Goal: Information Seeking & Learning: Find specific fact

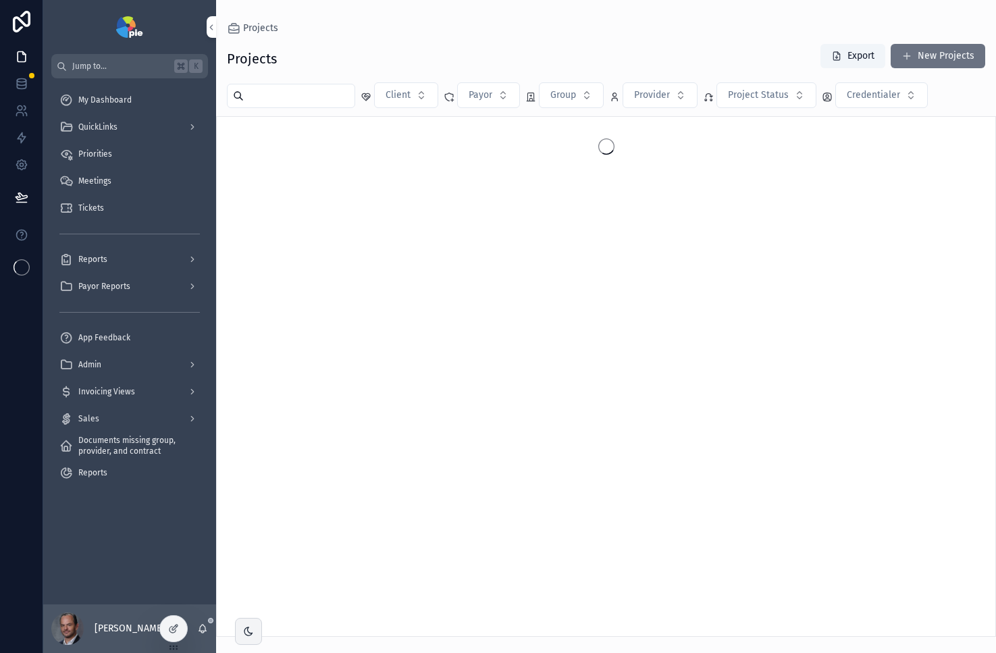
click at [138, 134] on div "QuickLinks" at bounding box center [129, 127] width 140 height 22
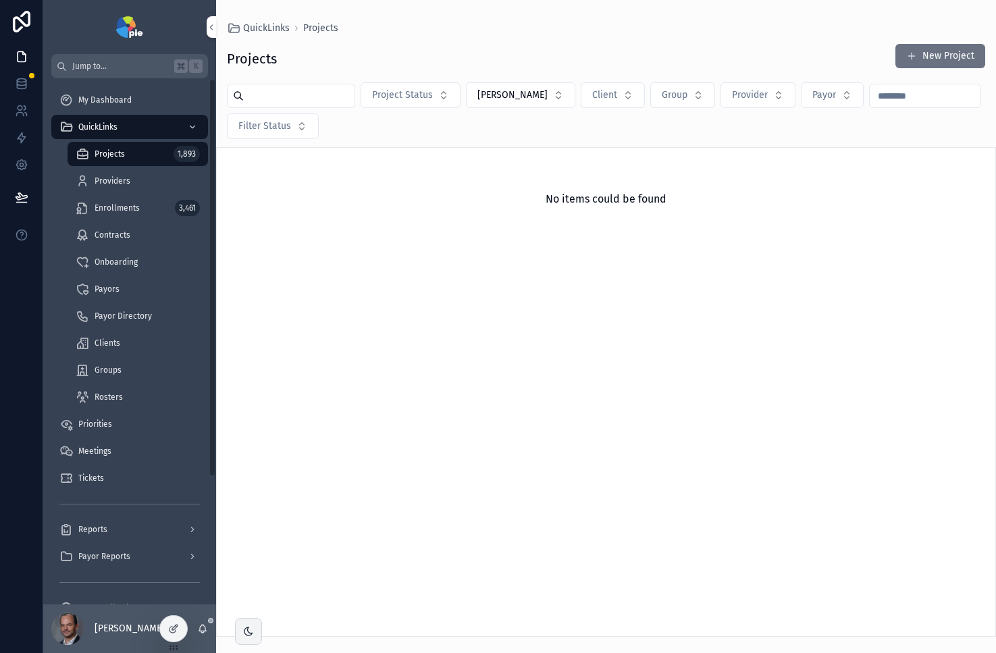
click at [132, 169] on link "Providers" at bounding box center [138, 181] width 140 height 24
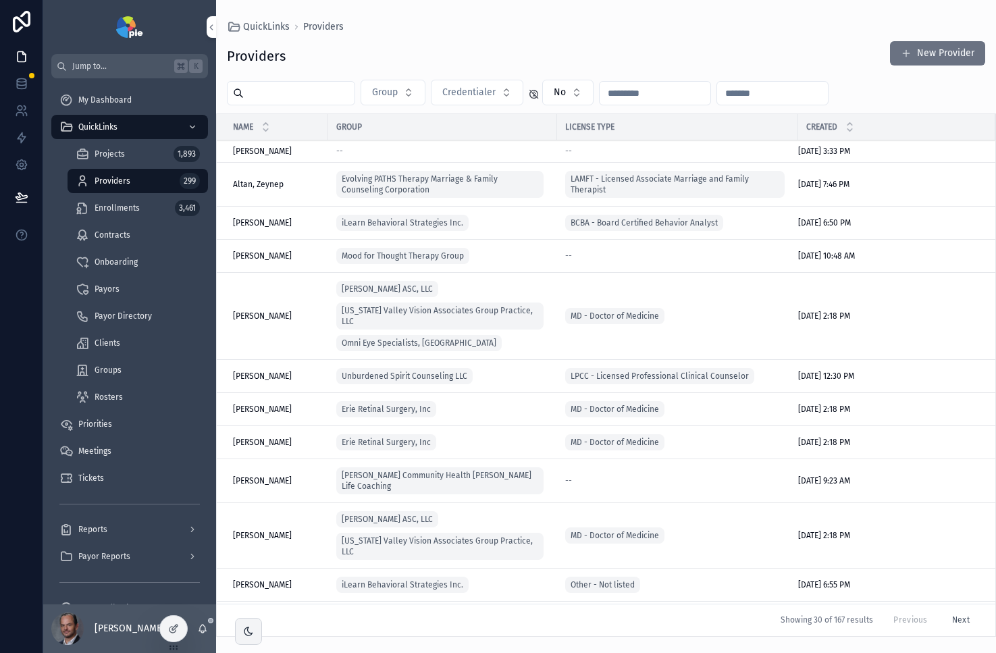
click at [313, 100] on input "scrollable content" at bounding box center [299, 93] width 111 height 19
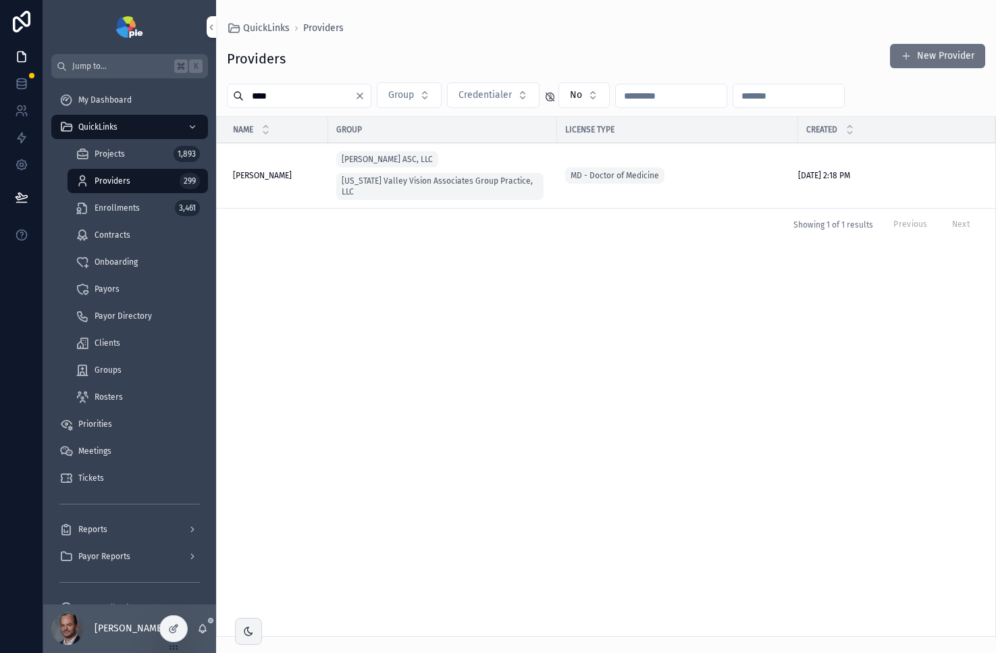
type input "****"
click at [280, 170] on span "[PERSON_NAME]" at bounding box center [262, 175] width 59 height 11
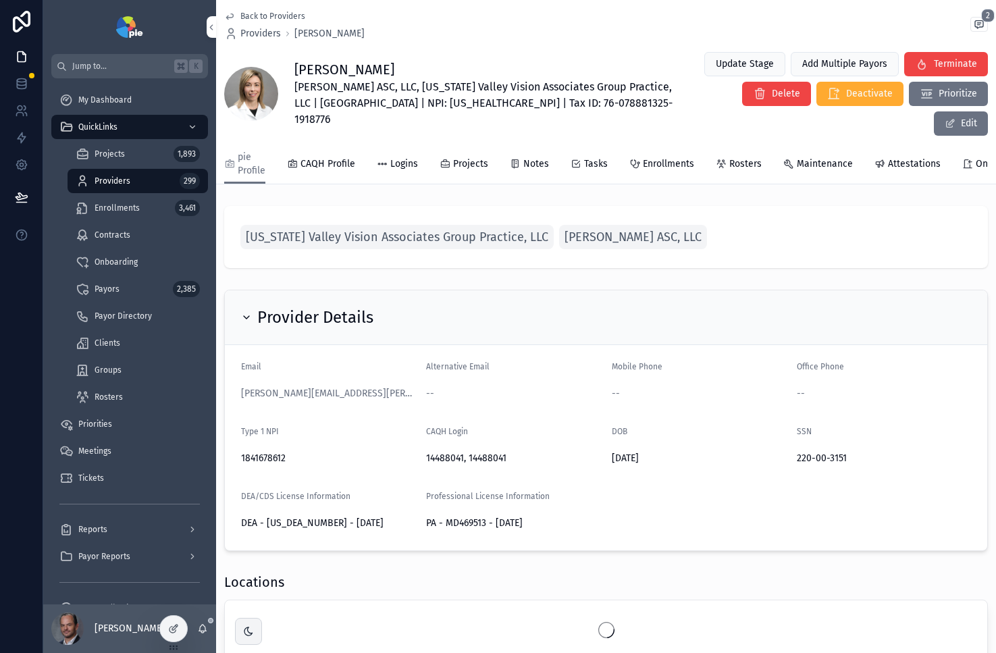
scroll to position [9, 0]
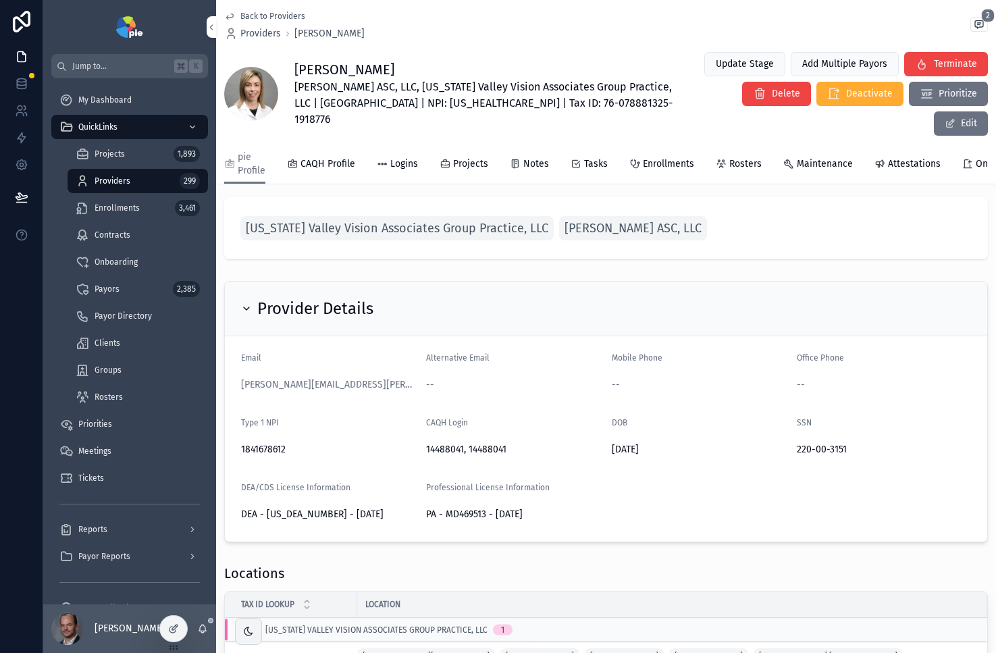
click at [186, 627] on div at bounding box center [173, 629] width 27 height 26
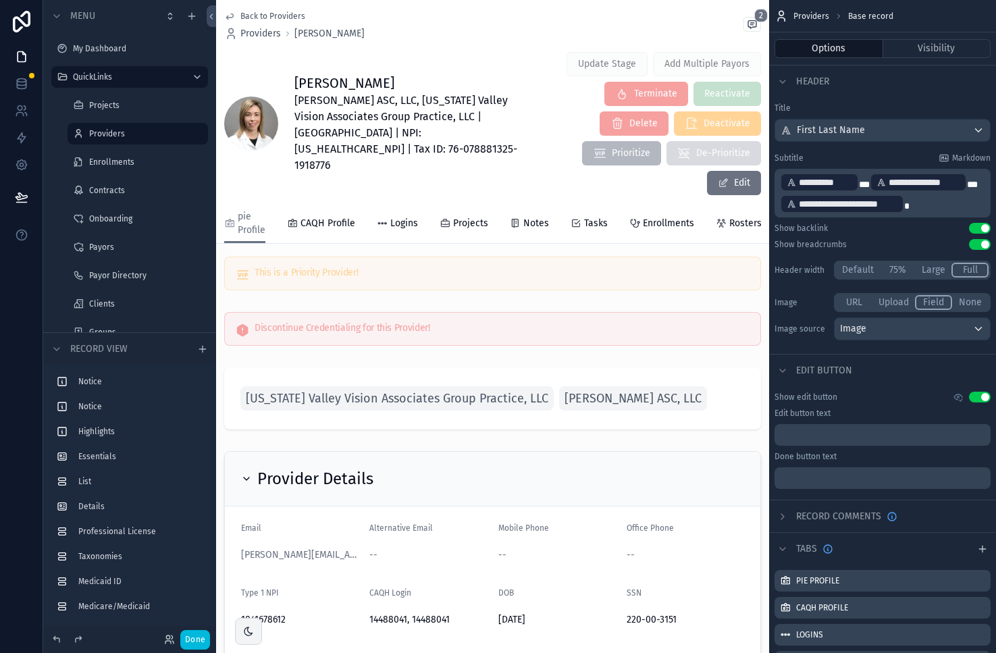
scroll to position [165, 0]
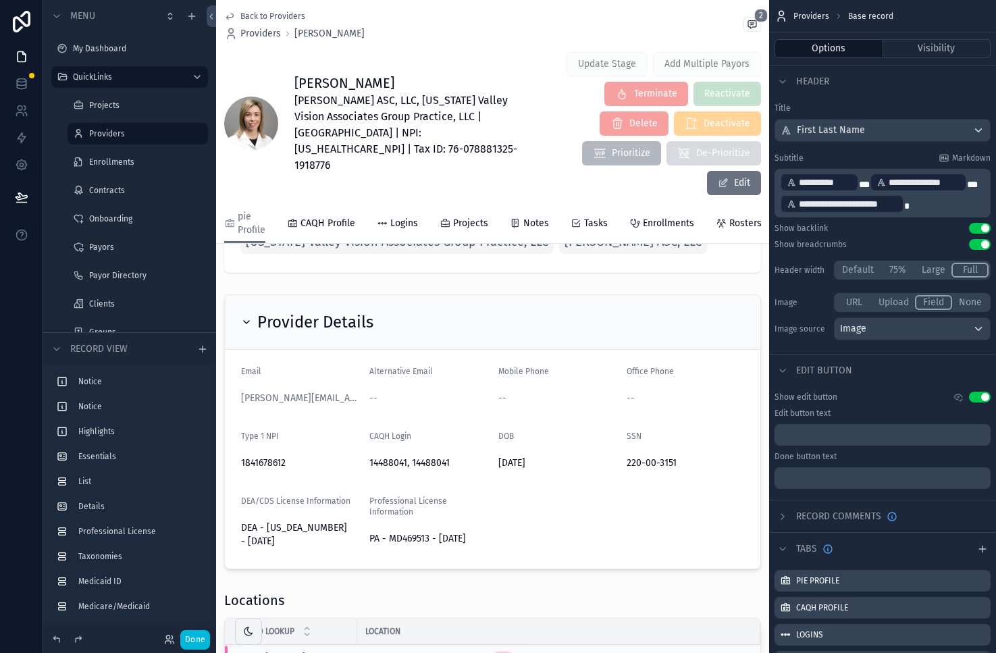
click at [629, 440] on div "scrollable content" at bounding box center [492, 432] width 553 height 286
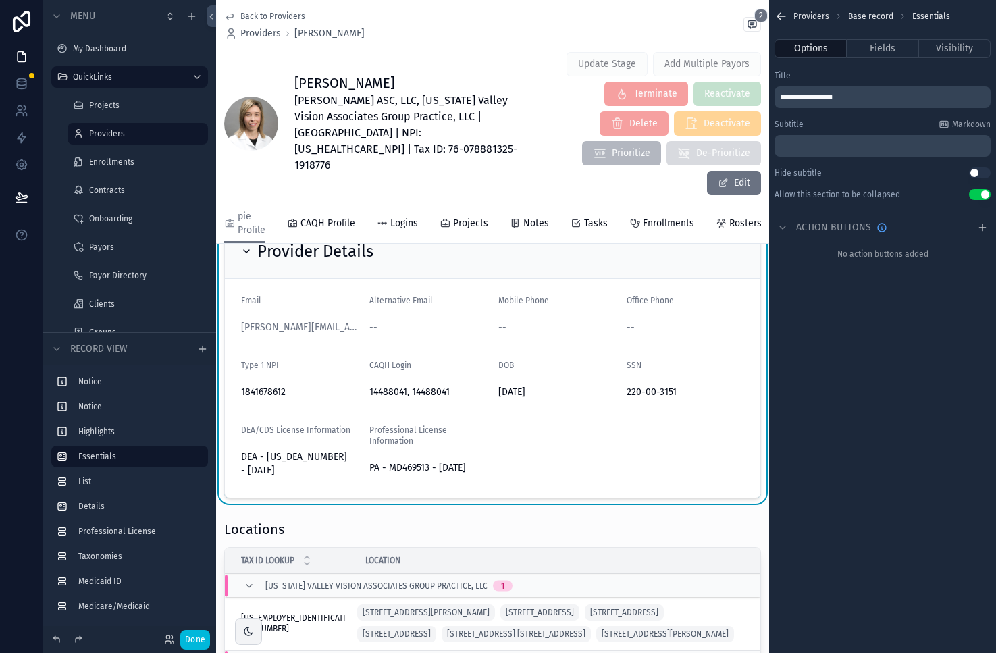
scroll to position [228, 0]
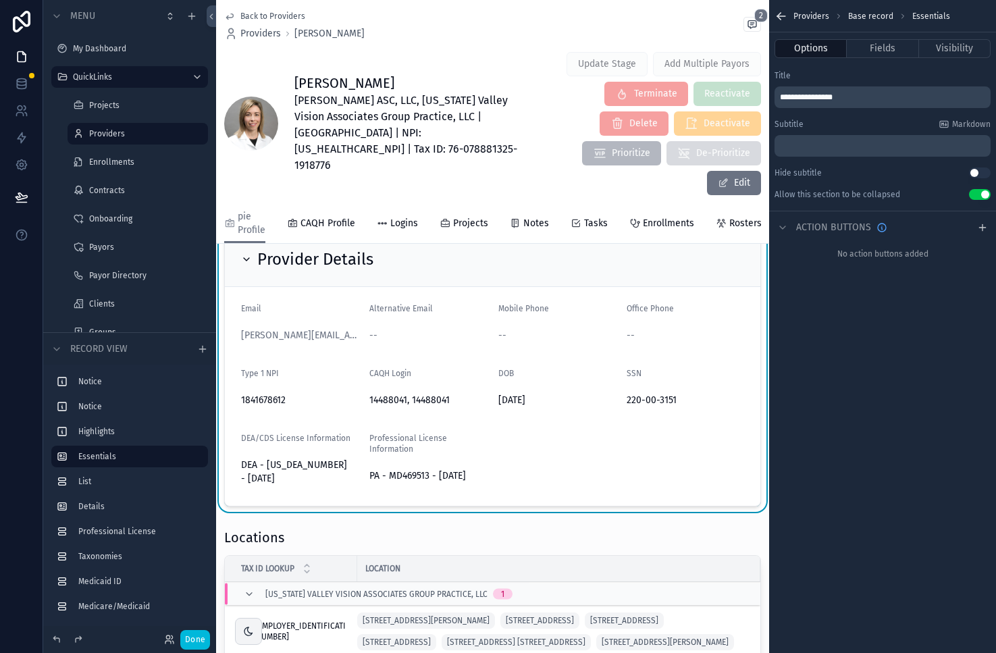
click at [694, 338] on form "Email [PERSON_NAME][EMAIL_ADDRESS][PERSON_NAME][DOMAIN_NAME] Alternative Email …" at bounding box center [493, 396] width 536 height 219
click at [893, 53] on button "Fields" at bounding box center [883, 48] width 72 height 19
